Goal: Navigation & Orientation: Go to known website

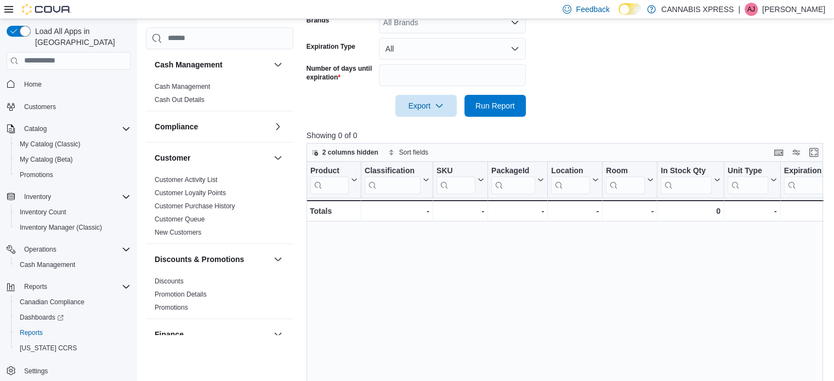
scroll to position [248, 0]
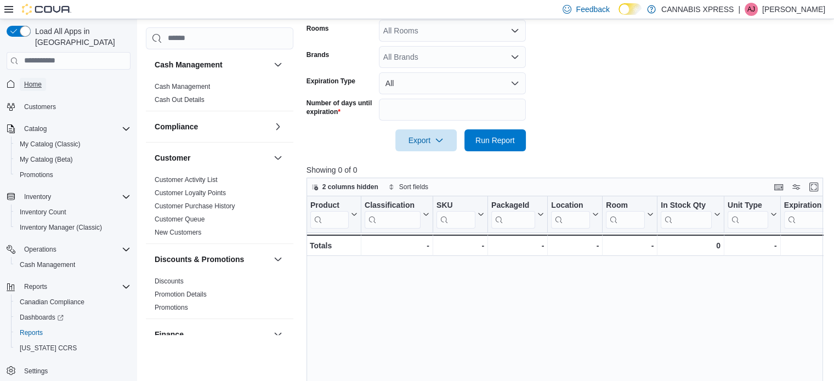
click at [26, 80] on span "Home" at bounding box center [33, 84] width 18 height 9
